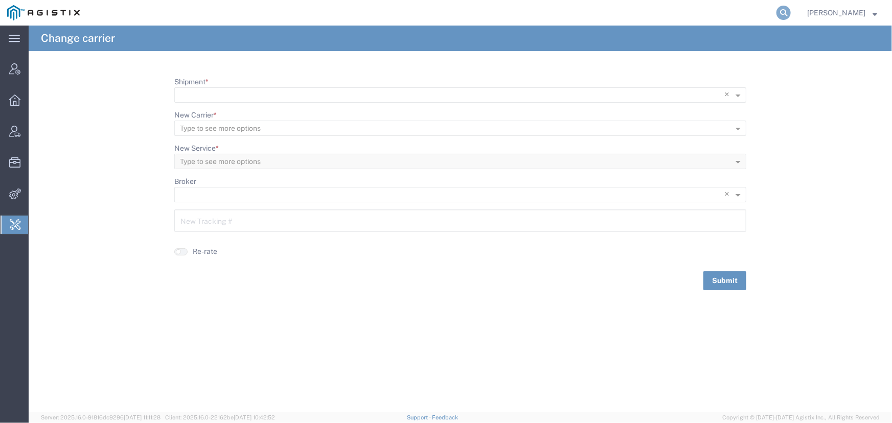
click at [782, 13] on icon at bounding box center [783, 13] width 14 height 14
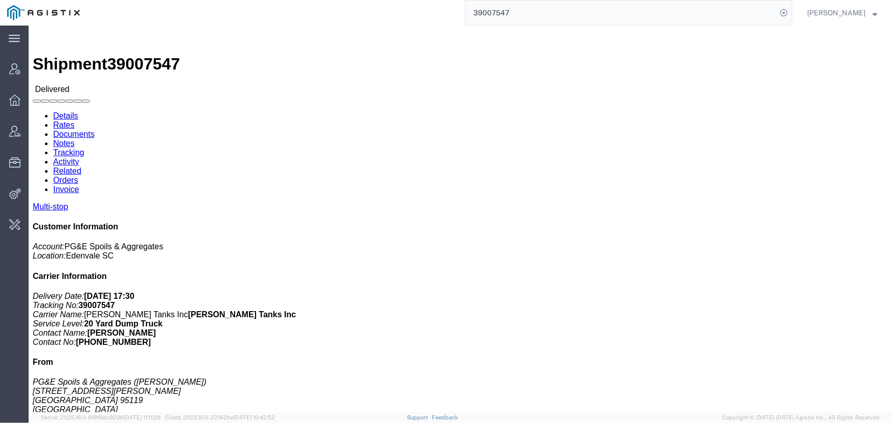
click link "Documents"
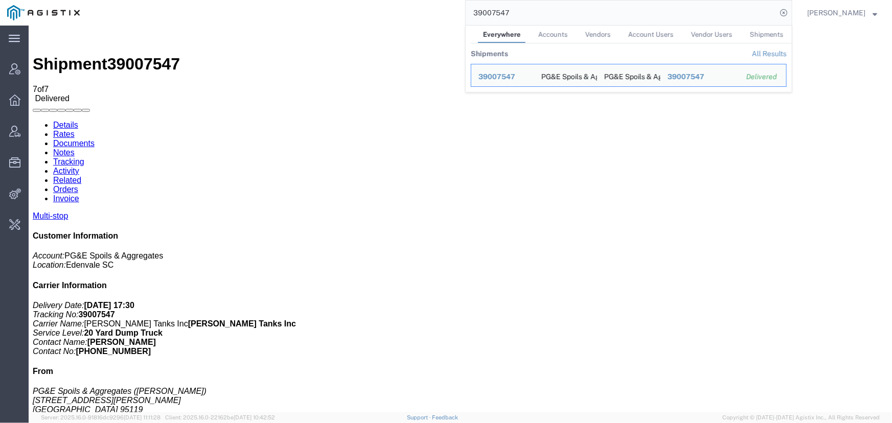
drag, startPoint x: 510, startPoint y: 10, endPoint x: 453, endPoint y: 15, distance: 56.9
click at [453, 15] on div "39007547 Everywhere Accounts Vendors Account Users Vendor Users Shipments Shipm…" at bounding box center [439, 13] width 705 height 26
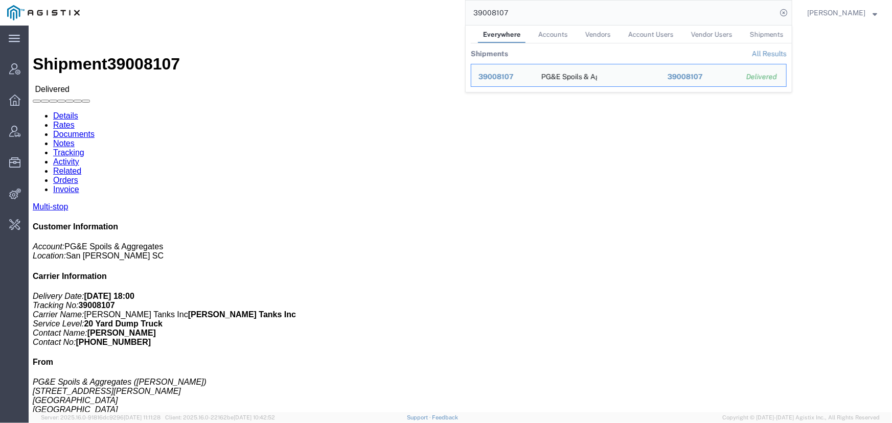
click link "Documents"
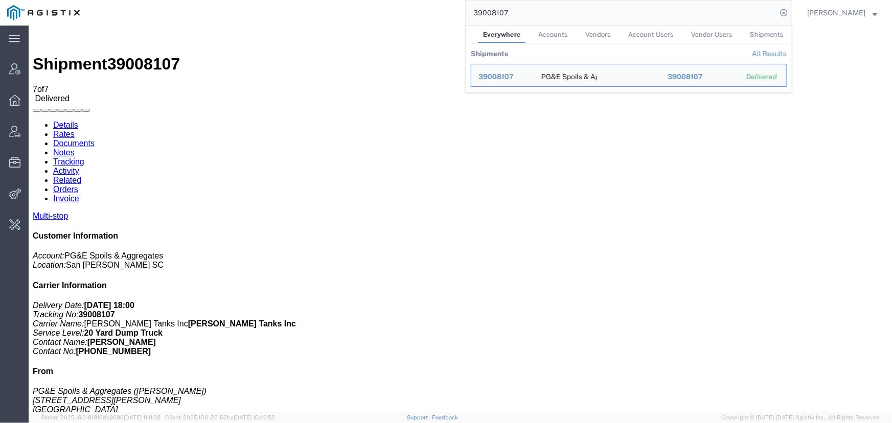
click at [568, 21] on input "39008107" at bounding box center [620, 13] width 311 height 25
drag, startPoint x: 499, startPoint y: 12, endPoint x: 519, endPoint y: 14, distance: 19.5
click at [519, 14] on input "39008107" at bounding box center [620, 13] width 311 height 25
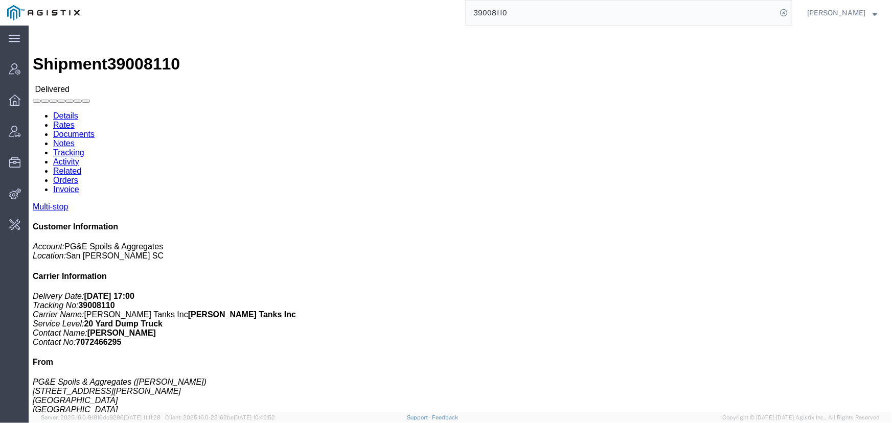
click link "Documents"
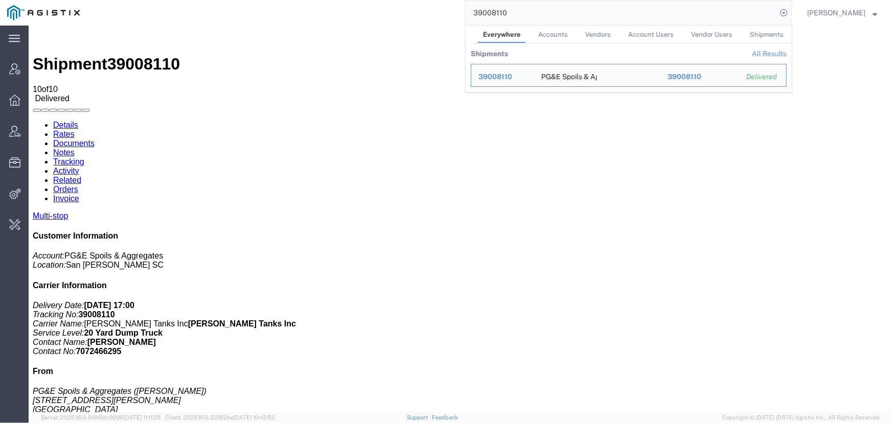
drag, startPoint x: 495, startPoint y: 11, endPoint x: 541, endPoint y: 12, distance: 45.5
click at [541, 12] on input "39008110" at bounding box center [620, 13] width 311 height 25
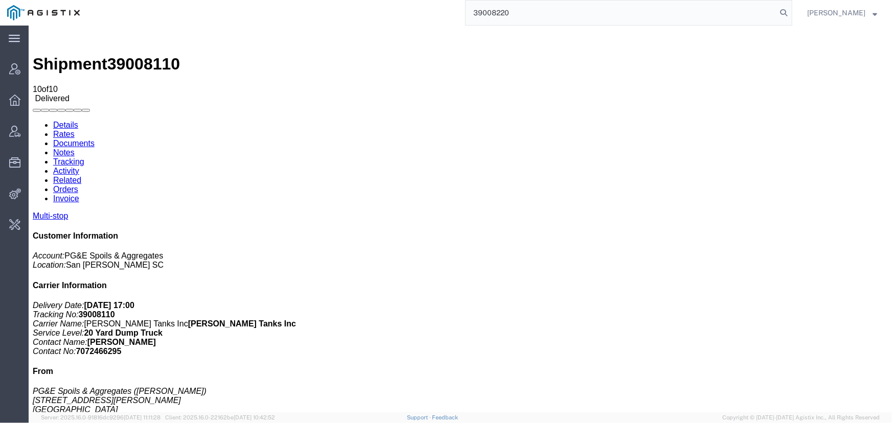
type input "39008220"
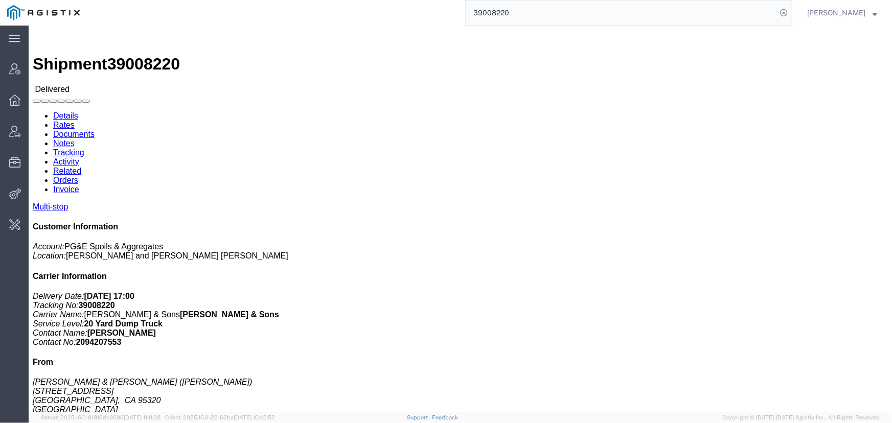
click link "Documents"
